Goal: Task Accomplishment & Management: Complete application form

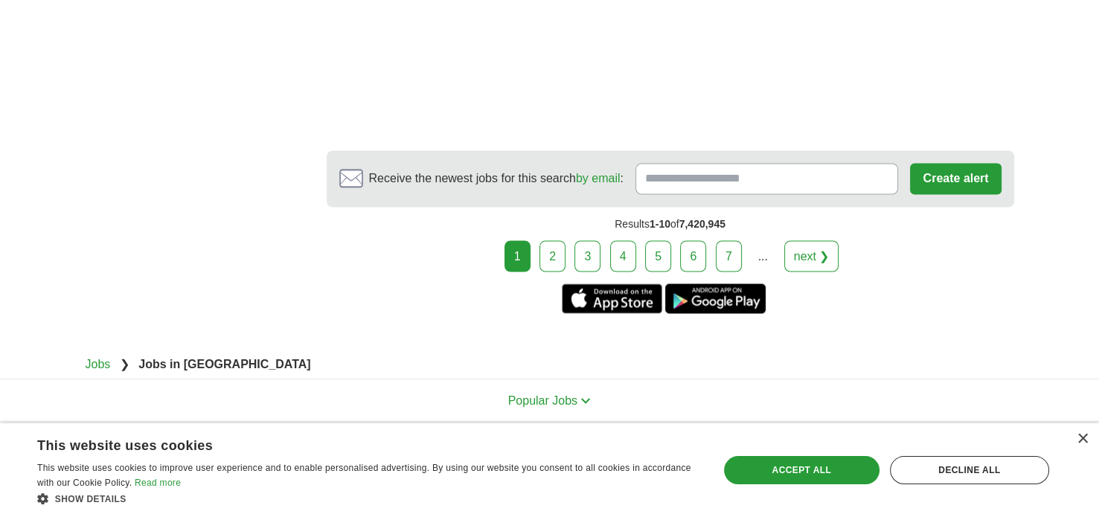
scroll to position [2555, 0]
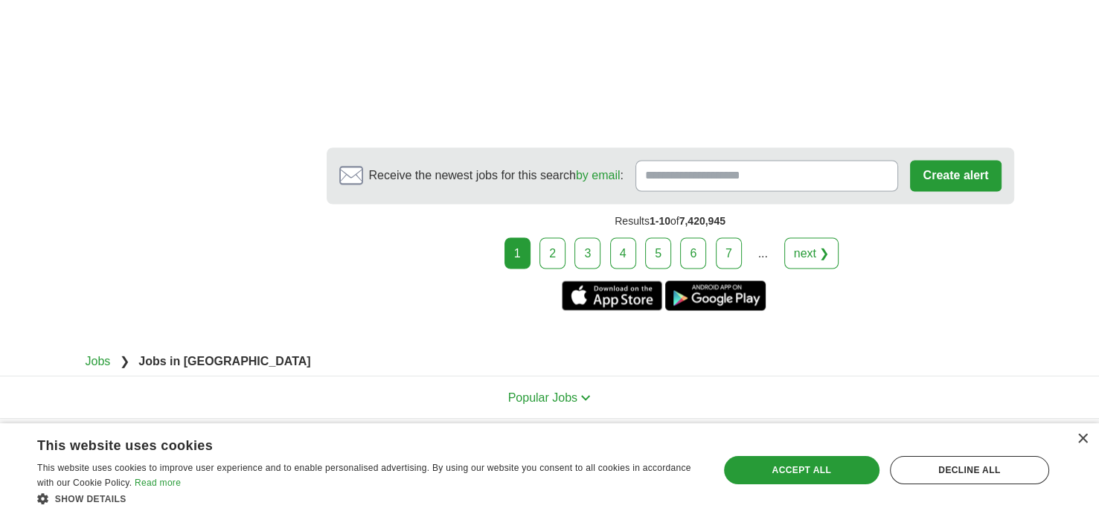
click at [556, 237] on link "2" at bounding box center [553, 252] width 26 height 31
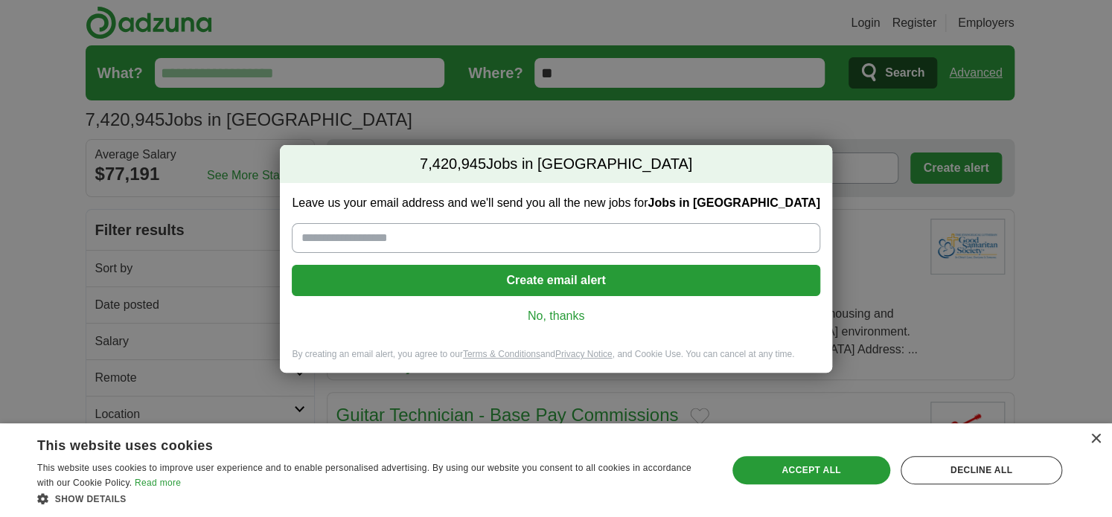
click at [359, 235] on input "Leave us your email address and we'll send you all the new jobs for Jobs in [GE…" at bounding box center [556, 238] width 528 height 30
type input "**********"
click at [559, 283] on button "Create email alert" at bounding box center [556, 280] width 528 height 31
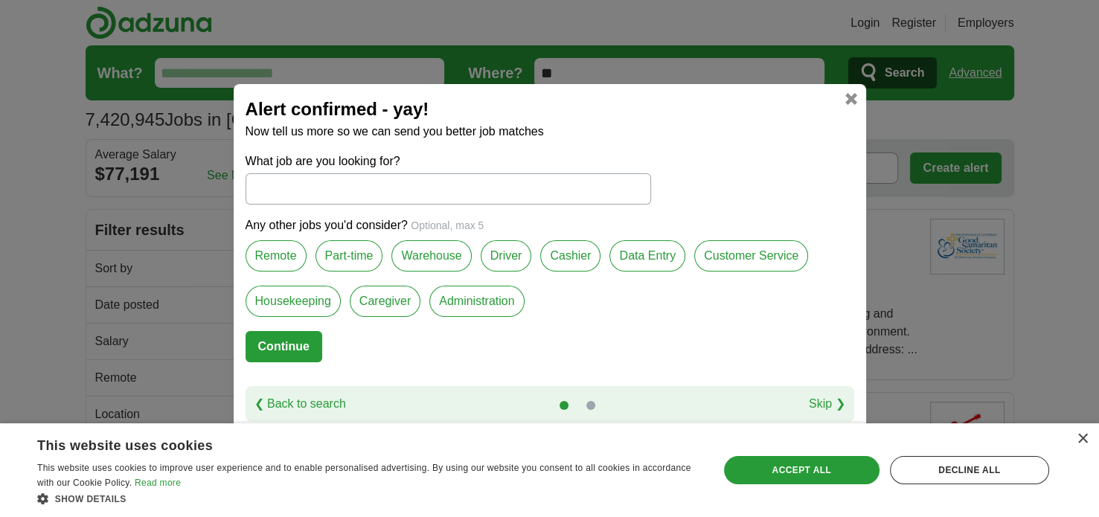
click at [304, 191] on input "What job are you looking for?" at bounding box center [449, 188] width 406 height 31
click at [658, 257] on label "Data Entry" at bounding box center [648, 255] width 76 height 31
click at [295, 196] on input "What job are you looking for?" at bounding box center [449, 188] width 406 height 31
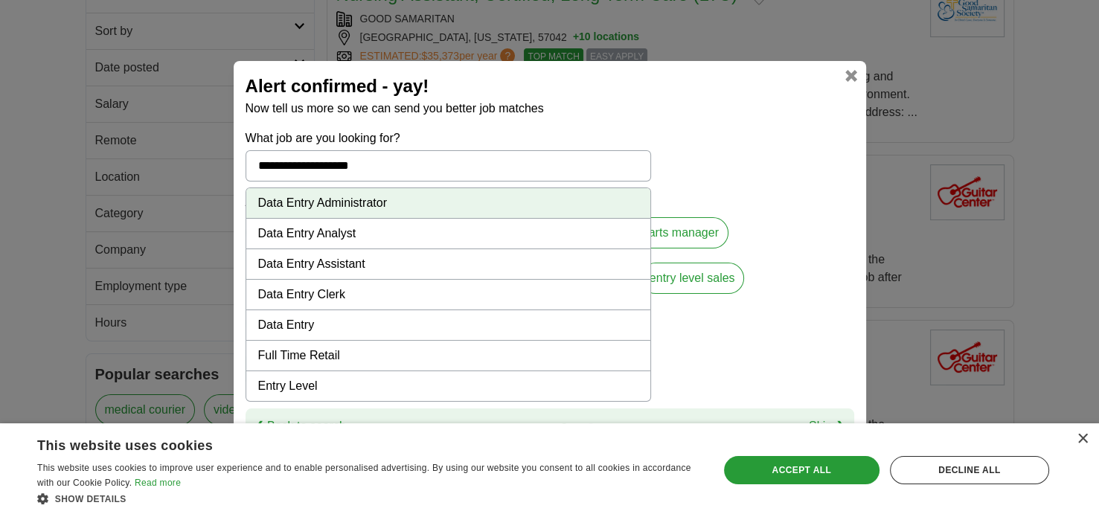
scroll to position [246, 0]
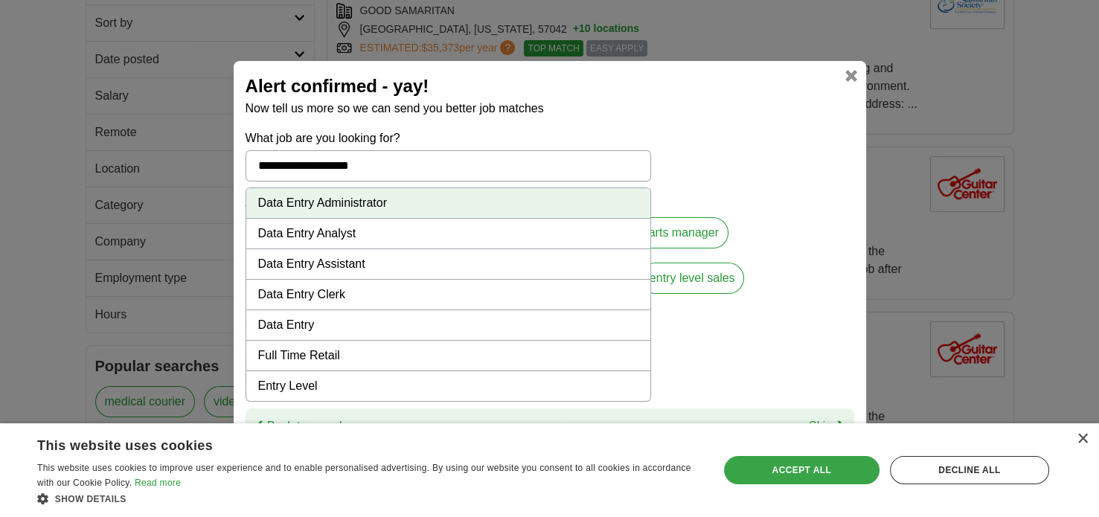
type input "**********"
click at [796, 485] on div "Accept all" at bounding box center [802, 470] width 156 height 28
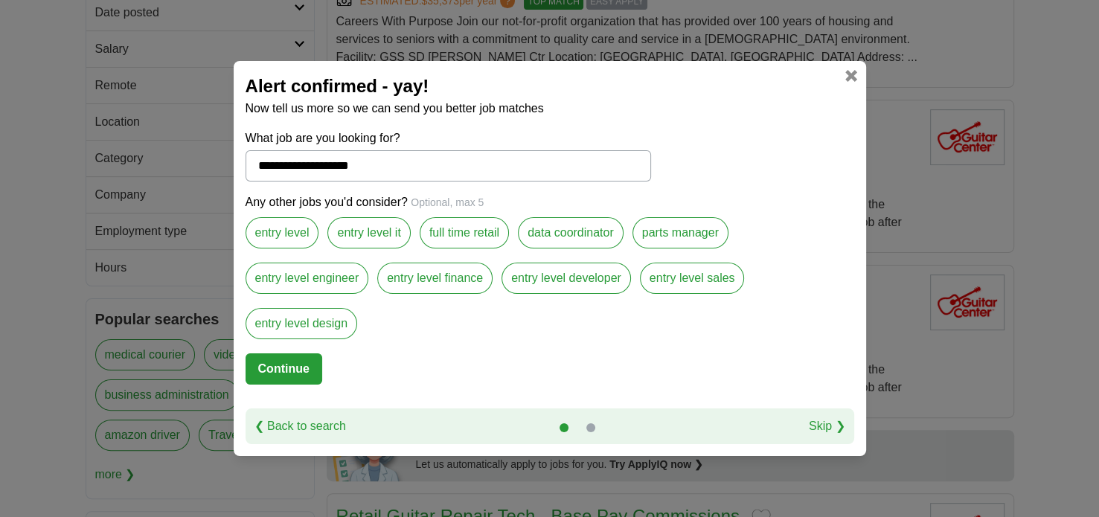
scroll to position [293, 0]
click at [268, 372] on button "Continue" at bounding box center [284, 369] width 77 height 31
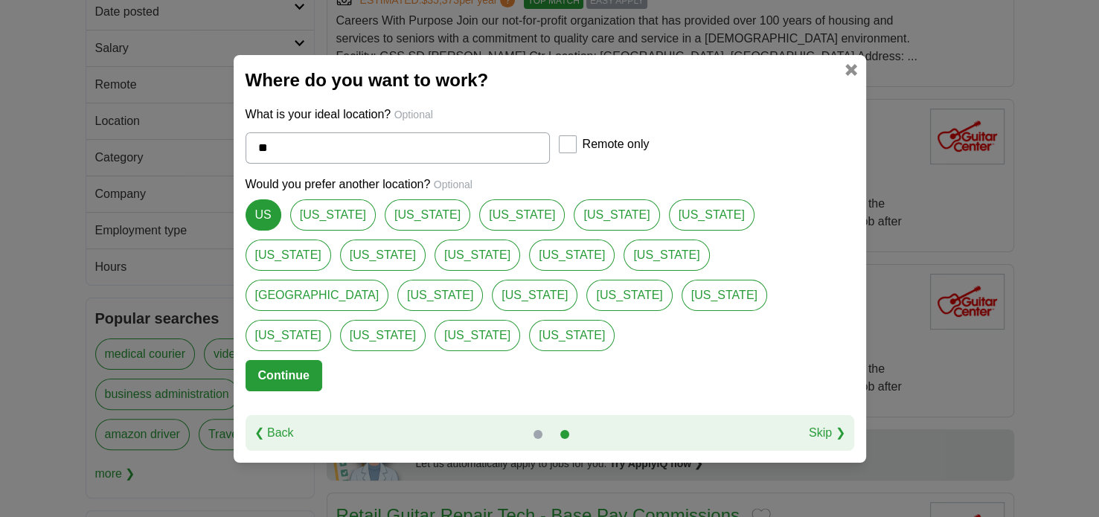
click at [324, 231] on link "[US_STATE]" at bounding box center [333, 214] width 86 height 31
type input "**********"
select select "*"
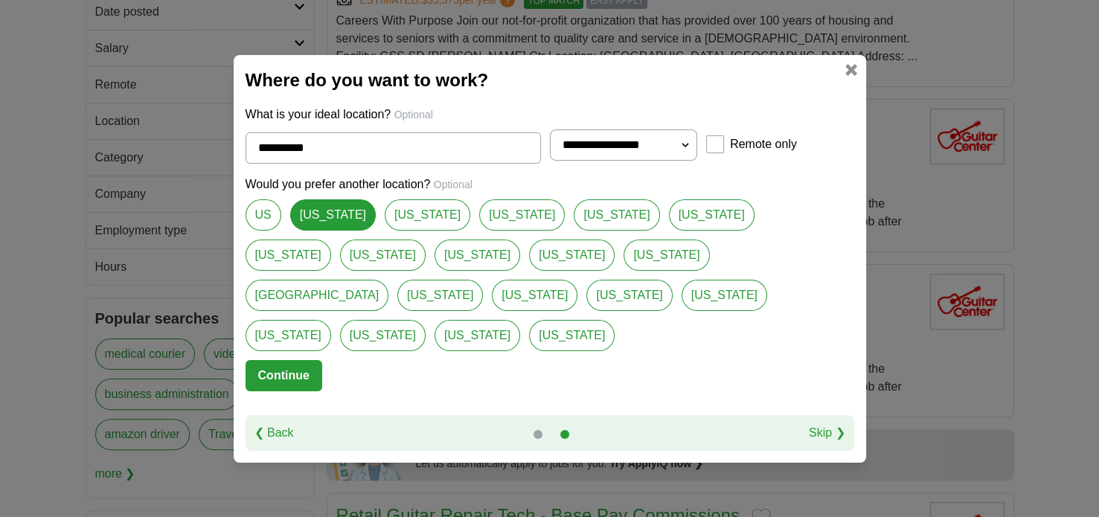
click at [305, 360] on button "Continue" at bounding box center [284, 375] width 77 height 31
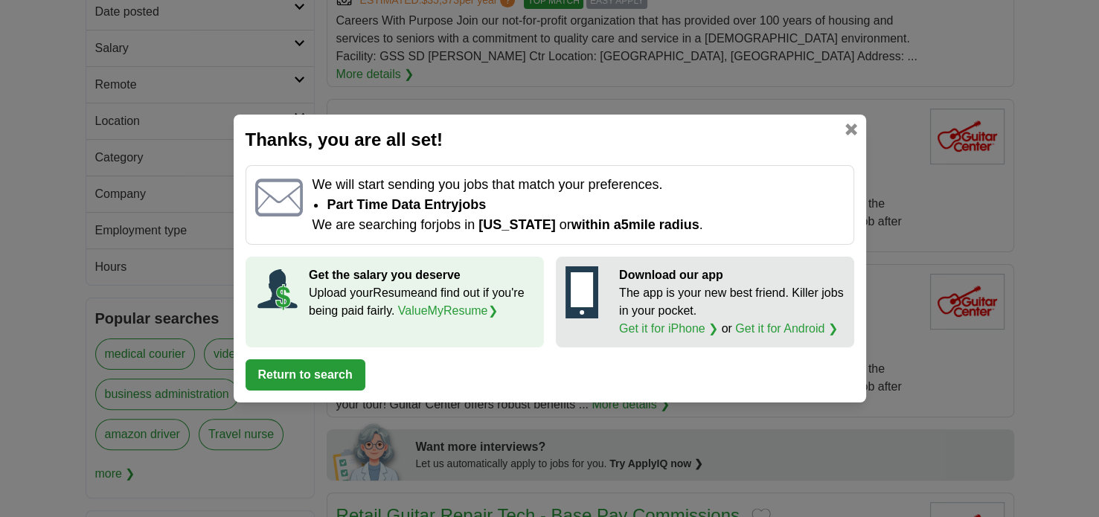
click at [685, 307] on p "The app is your new best friend. Killer jobs in your pocket. Get it for iPhone …" at bounding box center [732, 311] width 226 height 54
click at [703, 333] on link "Get it for iPhone ❯" at bounding box center [668, 328] width 99 height 13
click at [1049, 286] on div "Thanks, you are all set! We will start sending you jobs that match your prefere…" at bounding box center [549, 258] width 1099 height 517
